Goal: Information Seeking & Learning: Compare options

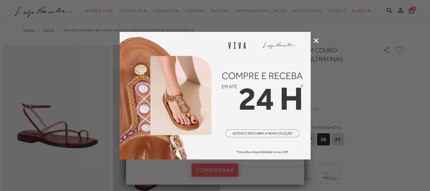
click at [317, 38] on div at bounding box center [215, 95] width 430 height 191
click at [315, 43] on icon at bounding box center [316, 40] width 5 height 5
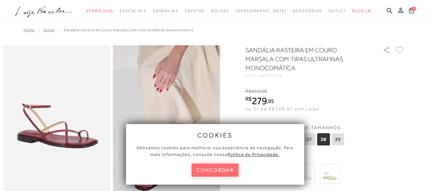
click at [225, 171] on button "concordar" at bounding box center [215, 169] width 47 height 13
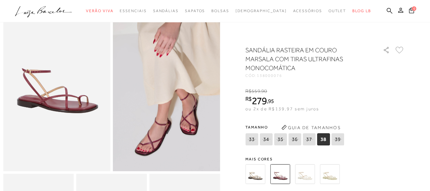
scroll to position [32, 0]
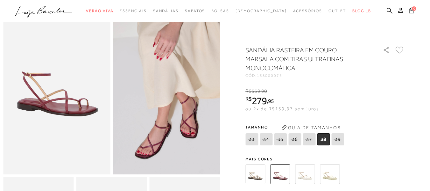
click at [86, 96] on img at bounding box center [56, 93] width 107 height 161
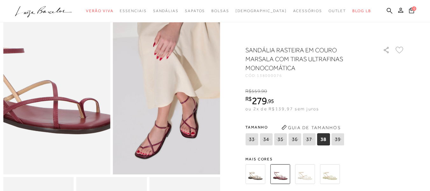
click at [65, 107] on img at bounding box center [36, 88] width 214 height 321
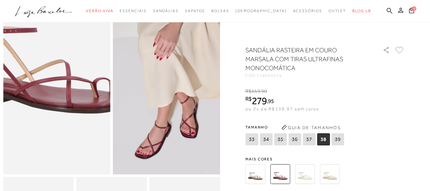
click at [64, 121] on img at bounding box center [49, 68] width 214 height 321
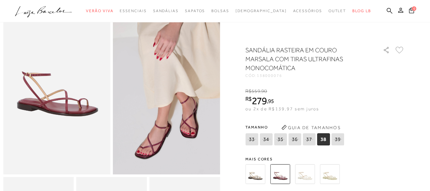
click at [173, 135] on img at bounding box center [166, 93] width 107 height 161
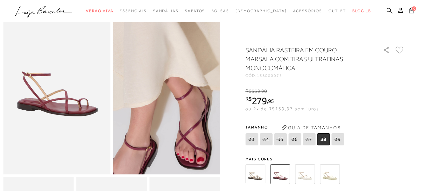
click at [187, 108] on img at bounding box center [147, 80] width 214 height 321
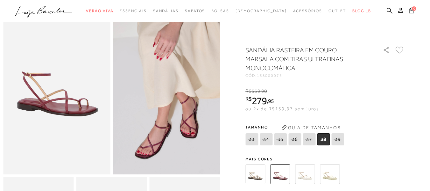
click at [261, 173] on img at bounding box center [255, 174] width 20 height 20
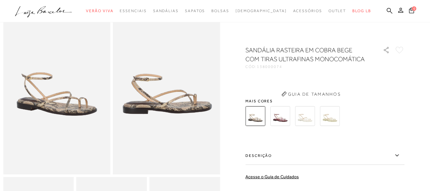
scroll to position [28, 0]
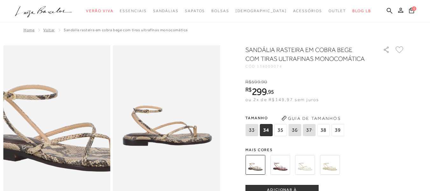
click at [46, 125] on img at bounding box center [66, 127] width 214 height 321
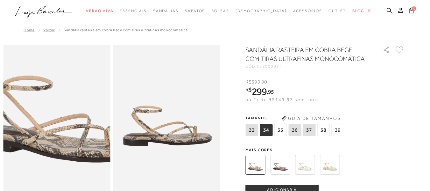
click at [52, 135] on img at bounding box center [61, 118] width 214 height 321
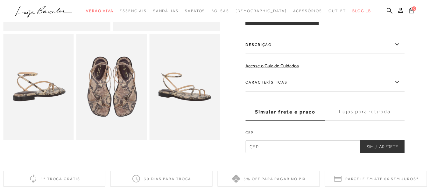
scroll to position [191, 0]
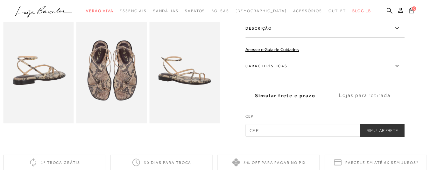
click at [170, 115] on img at bounding box center [184, 70] width 71 height 106
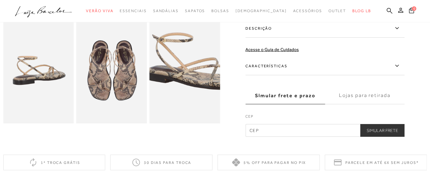
click at [172, 84] on img at bounding box center [198, 61] width 141 height 212
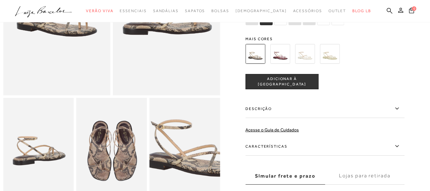
scroll to position [95, 0]
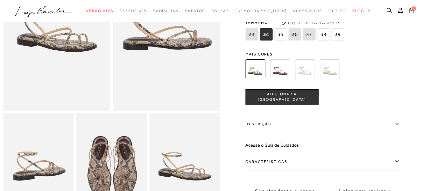
click at [120, 157] on img at bounding box center [111, 166] width 71 height 106
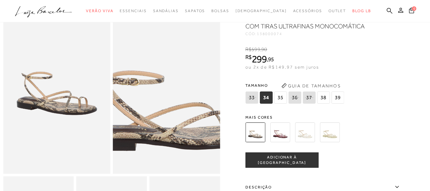
scroll to position [32, 0]
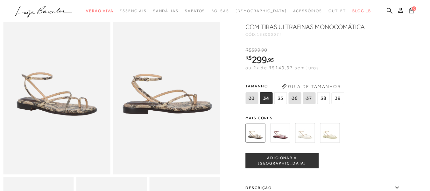
click at [324, 131] on img at bounding box center [330, 133] width 20 height 20
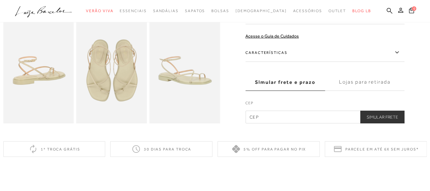
scroll to position [64, 0]
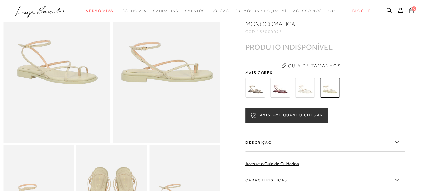
drag, startPoint x: 297, startPoint y: 93, endPoint x: 302, endPoint y: 95, distance: 4.7
click at [297, 93] on img at bounding box center [305, 88] width 20 height 20
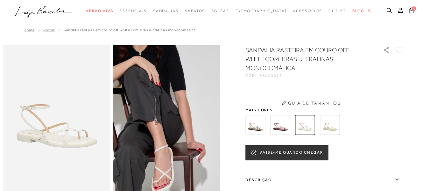
click at [303, 95] on div "SANDÁLIA RASTEIRA EM COURO OFF WHITE COM TIRAS ULTRAFINAS MONOCOMÁTICA CÓD: 138…" at bounding box center [324, 166] width 159 height 242
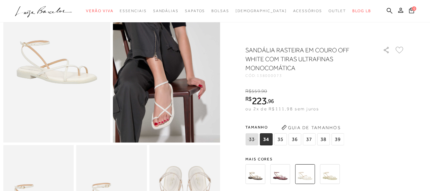
click at [284, 175] on img at bounding box center [280, 174] width 20 height 20
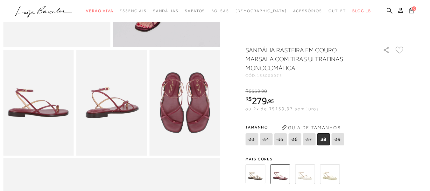
scroll to position [159, 0]
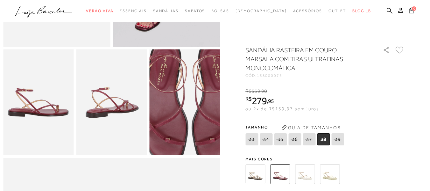
click at [181, 108] on img at bounding box center [189, 102] width 141 height 212
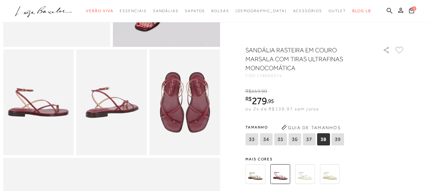
click at [121, 118] on img at bounding box center [111, 102] width 71 height 106
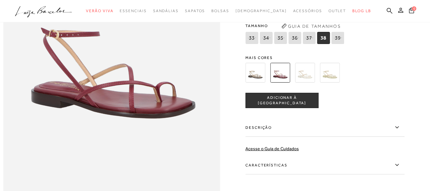
scroll to position [477, 0]
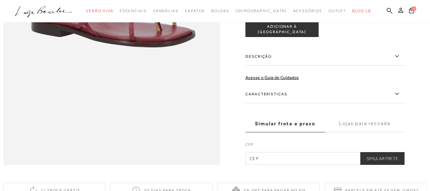
click at [344, 103] on label "Características" at bounding box center [324, 94] width 159 height 18
click at [0, 0] on input "Características" at bounding box center [0, 0] width 0 height 0
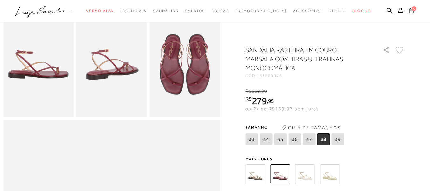
scroll to position [191, 0]
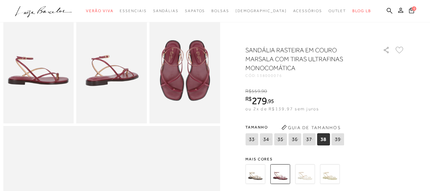
click at [185, 92] on img at bounding box center [184, 70] width 71 height 106
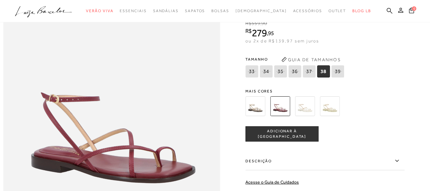
scroll to position [382, 0]
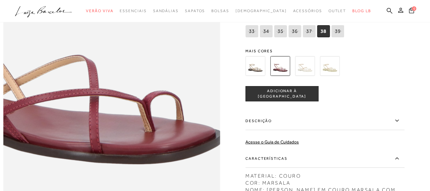
click at [170, 132] on img at bounding box center [54, 73] width 433 height 650
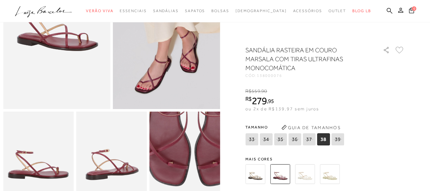
scroll to position [95, 0]
